Goal: Navigation & Orientation: Find specific page/section

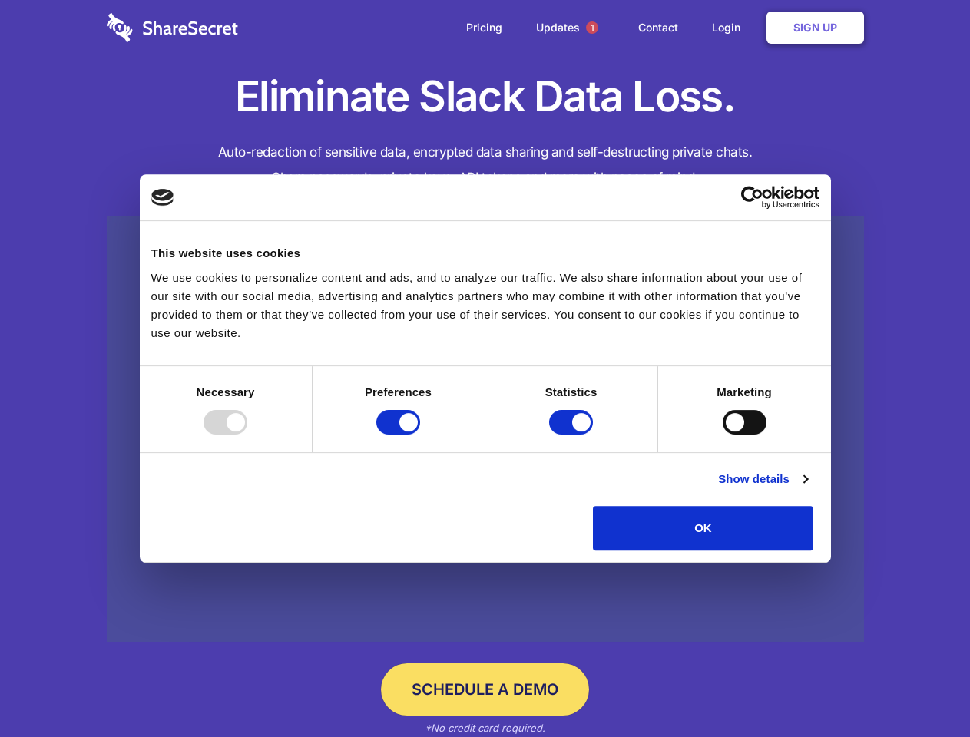
click at [247, 435] on div at bounding box center [225, 422] width 44 height 25
click at [420, 435] on input "Preferences" at bounding box center [398, 422] width 44 height 25
checkbox input "false"
click at [573, 435] on input "Statistics" at bounding box center [571, 422] width 44 height 25
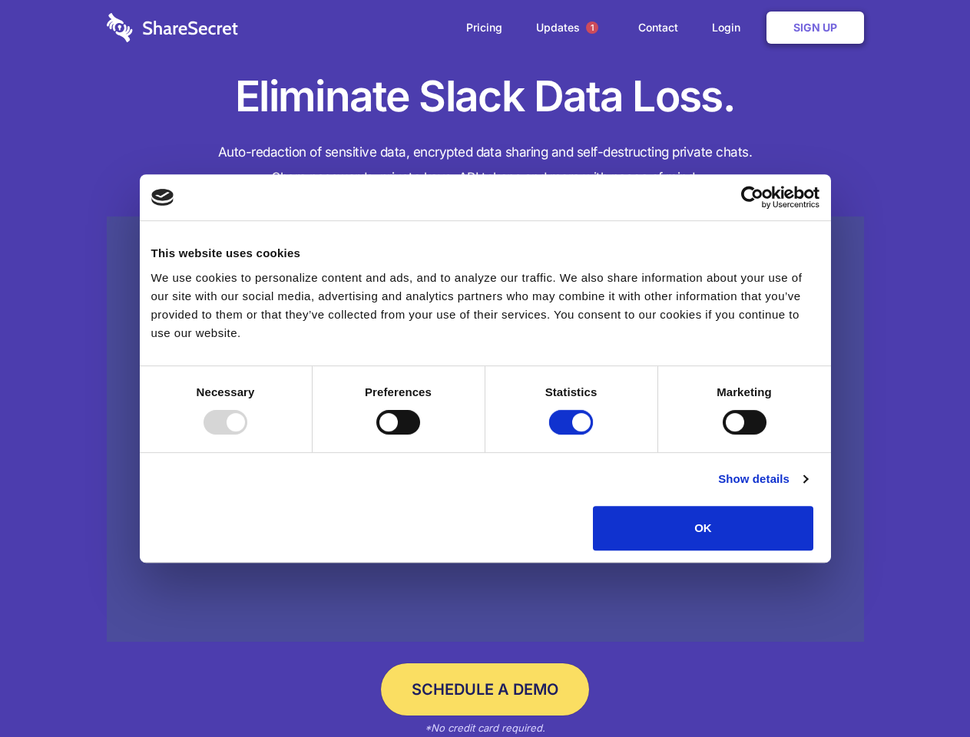
checkbox input "false"
click at [722, 435] on input "Marketing" at bounding box center [744, 422] width 44 height 25
checkbox input "true"
click at [807, 488] on link "Show details" at bounding box center [762, 479] width 89 height 18
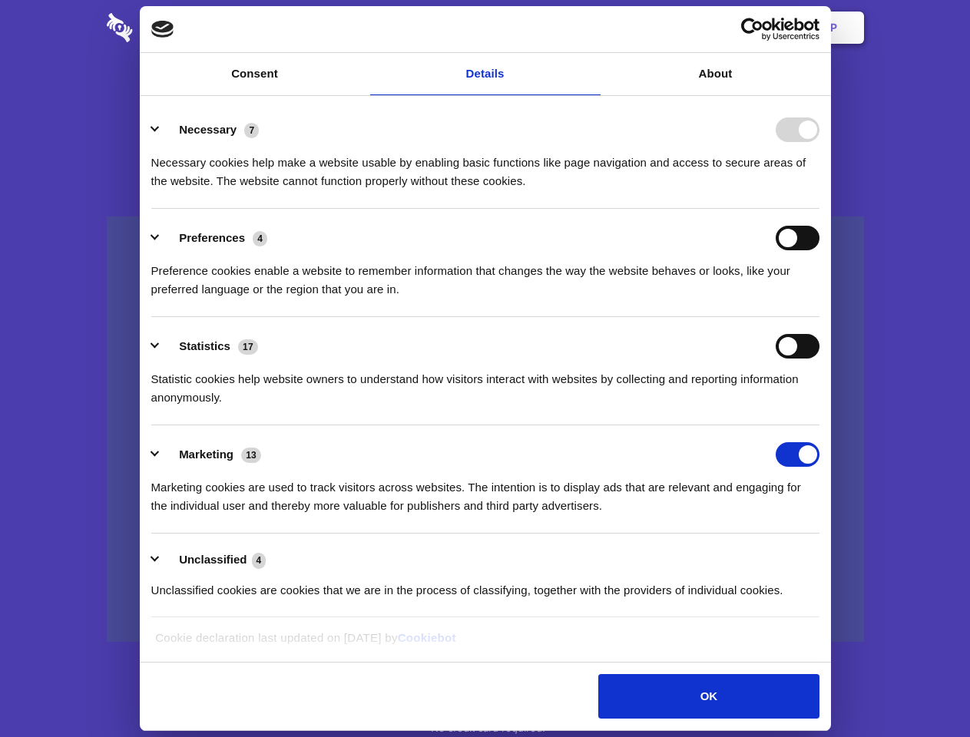
click at [819, 209] on li "Necessary 7 Necessary cookies help make a website usable by enabling basic func…" at bounding box center [485, 155] width 668 height 108
click at [591, 28] on span "1" at bounding box center [592, 27] width 12 height 12
